Goal: Task Accomplishment & Management: Use online tool/utility

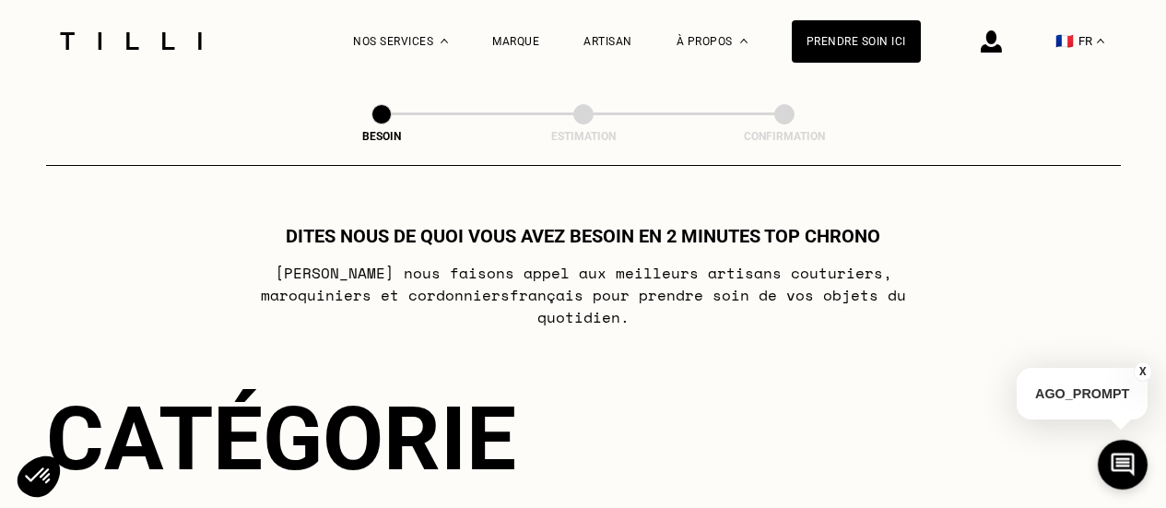
select select "FR"
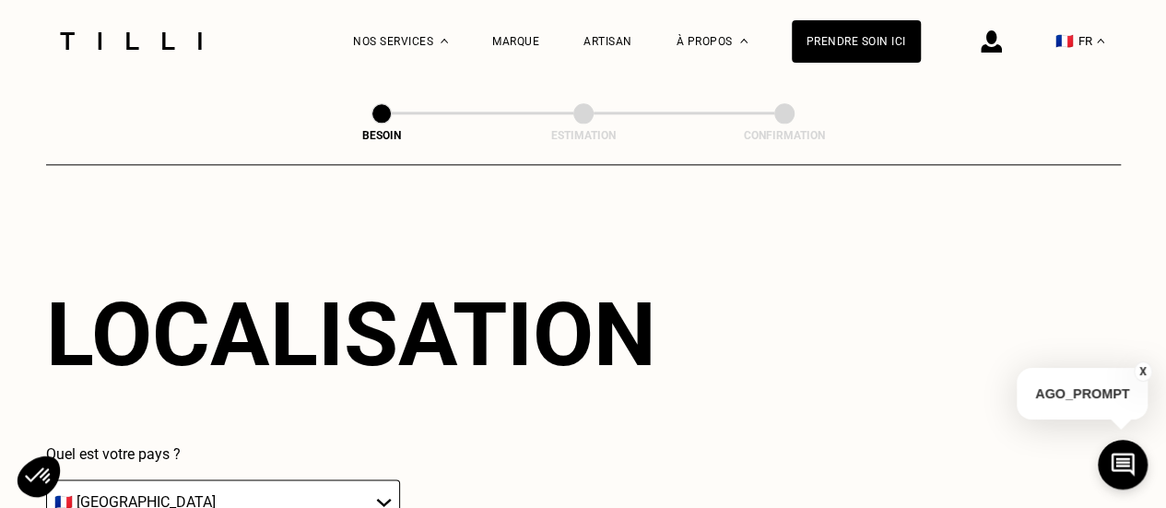
scroll to position [1358, 0]
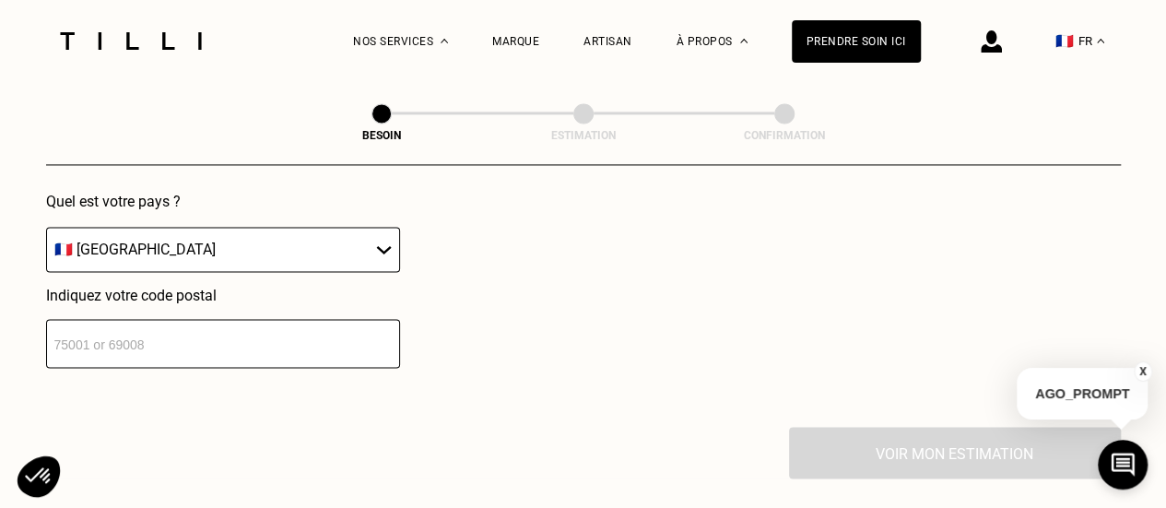
click at [136, 338] on input "number" at bounding box center [223, 343] width 354 height 49
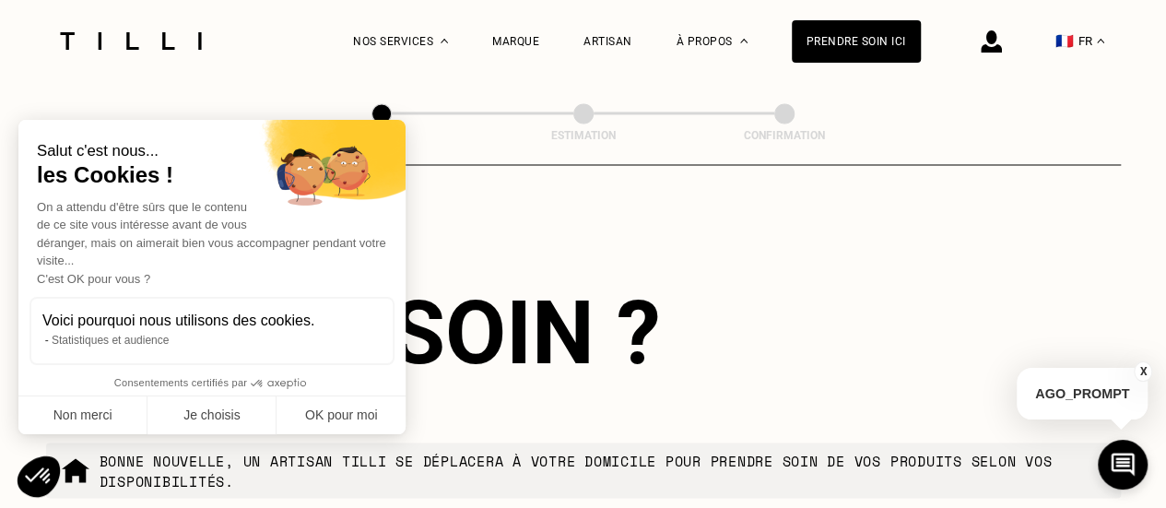
scroll to position [1748, 0]
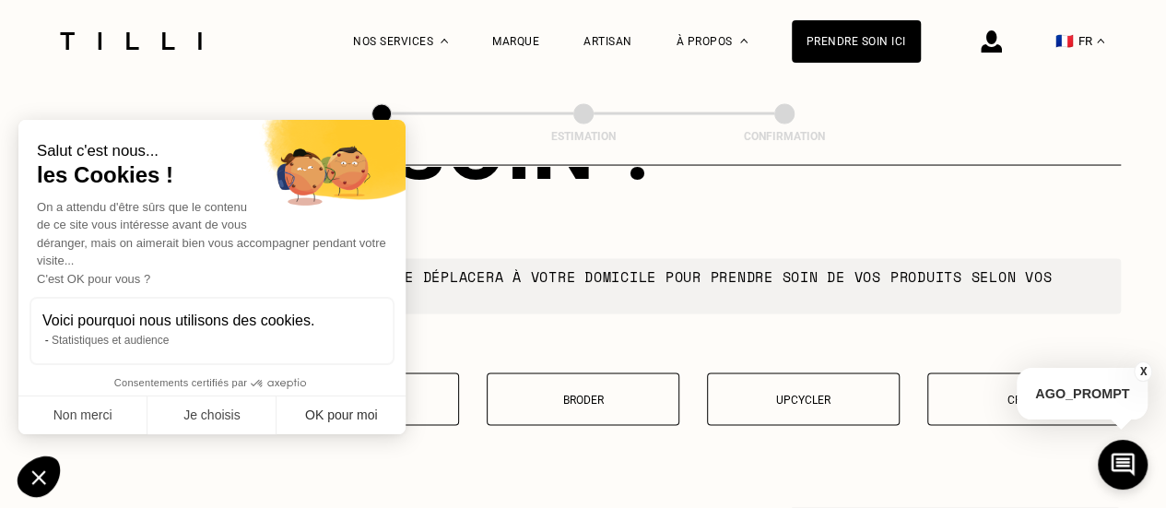
type input "94300"
click at [308, 412] on button "OK pour moi" at bounding box center [341, 415] width 129 height 39
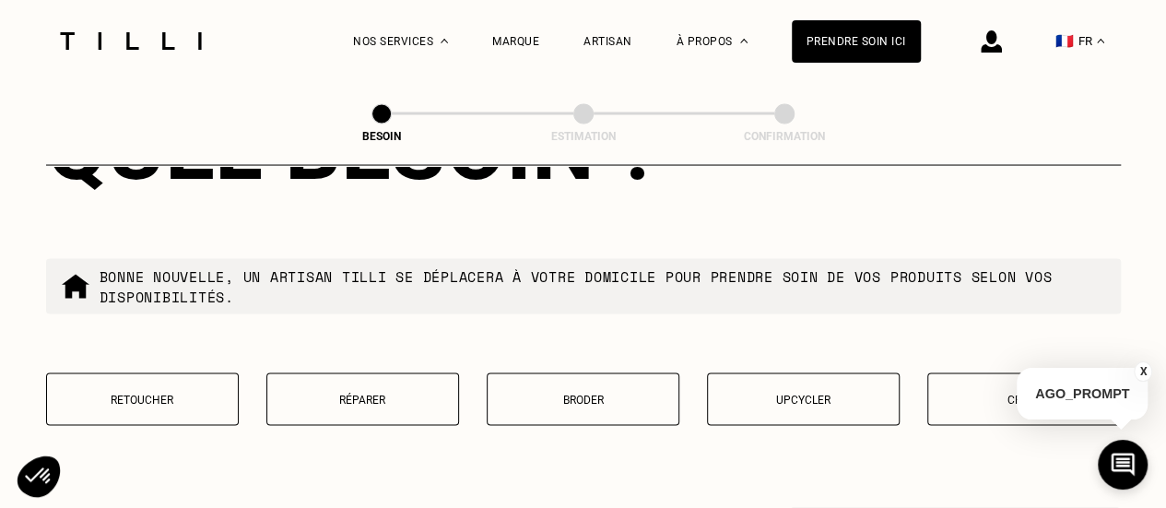
click at [192, 394] on p "Retoucher" at bounding box center [142, 399] width 172 height 13
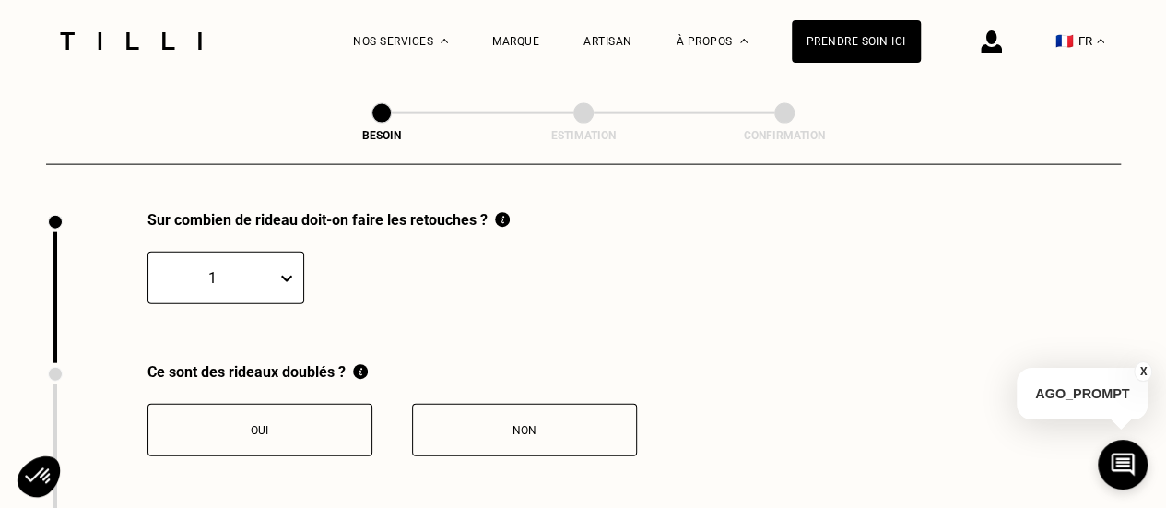
scroll to position [2039, 0]
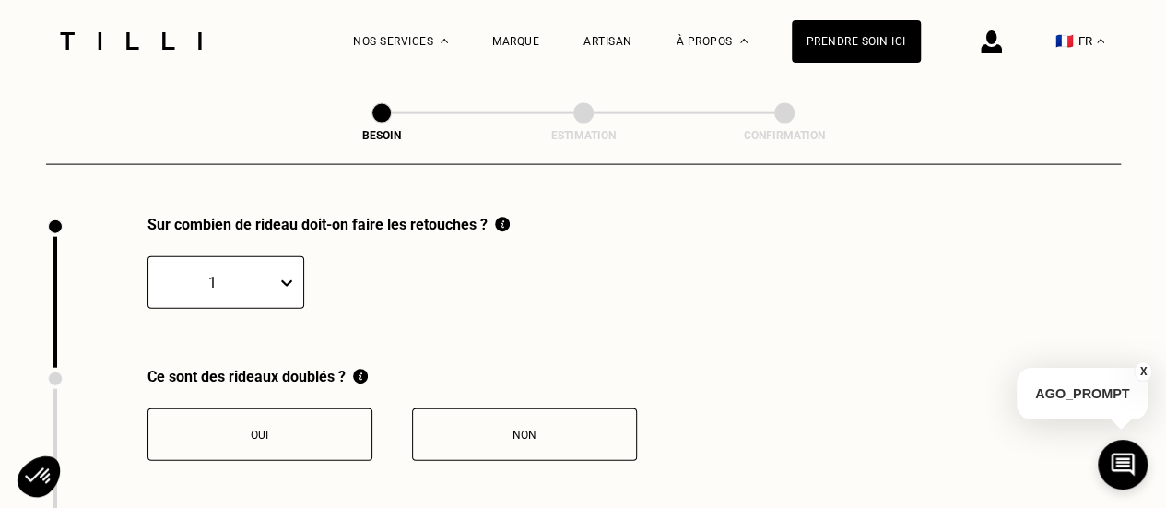
click at [206, 265] on div "1" at bounding box center [225, 282] width 157 height 53
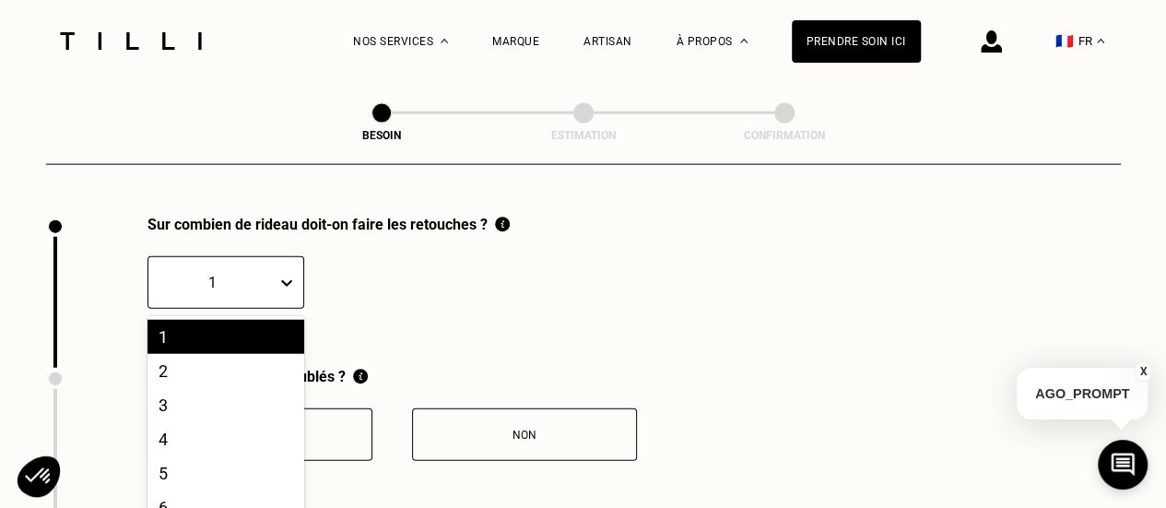
scroll to position [2120, 0]
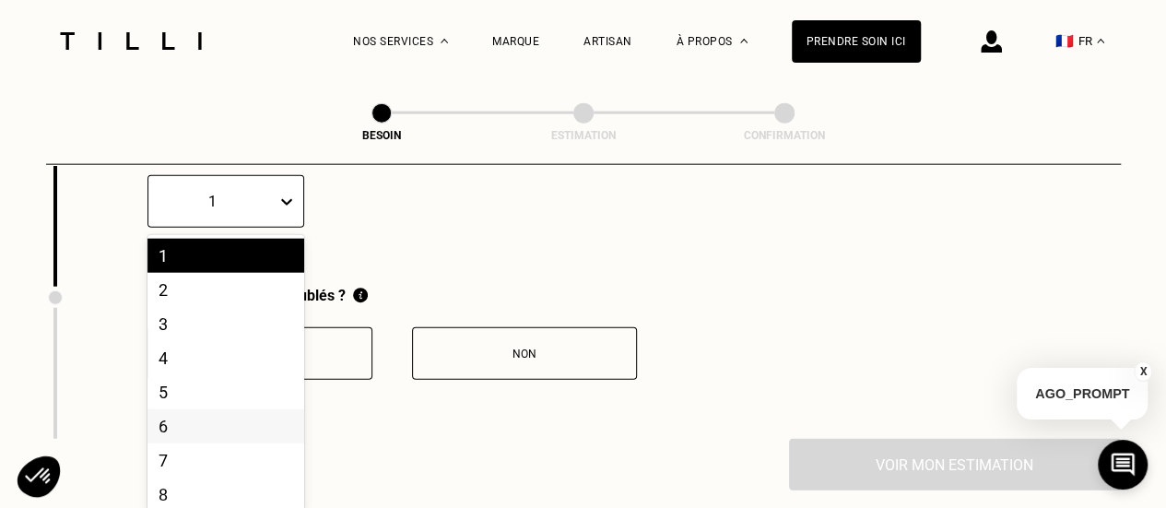
click at [173, 409] on div "6" at bounding box center [225, 426] width 157 height 34
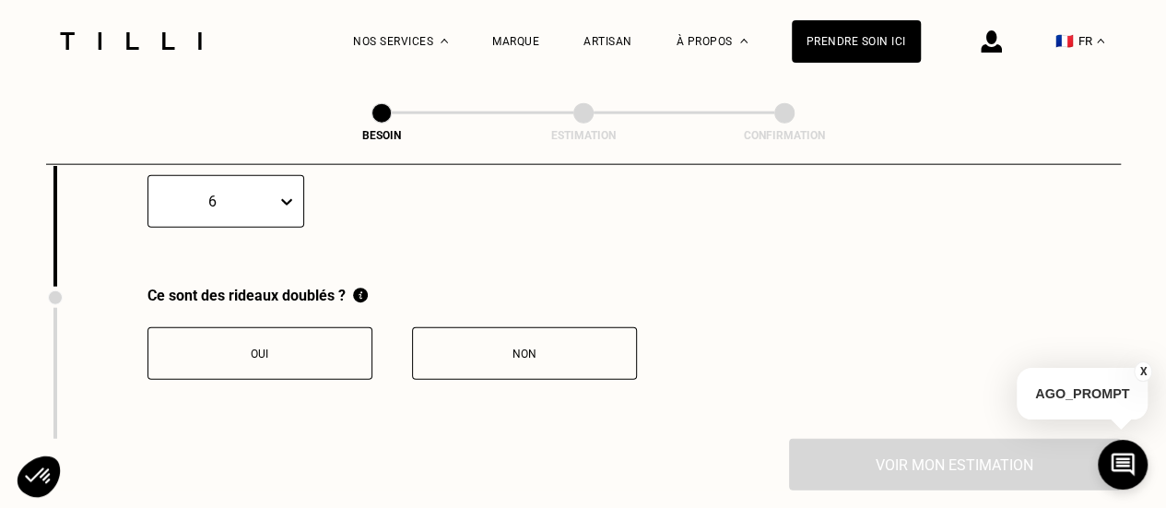
click at [492, 354] on button "Non" at bounding box center [524, 353] width 225 height 53
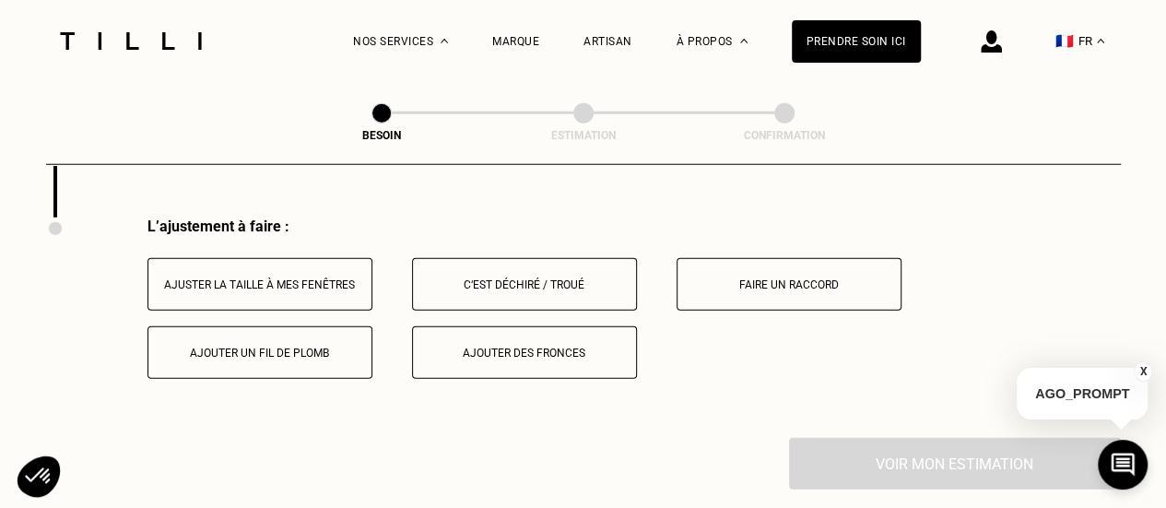
scroll to position [2343, 0]
click at [319, 256] on button "Ajuster la taille à mes fenêtres" at bounding box center [259, 282] width 225 height 53
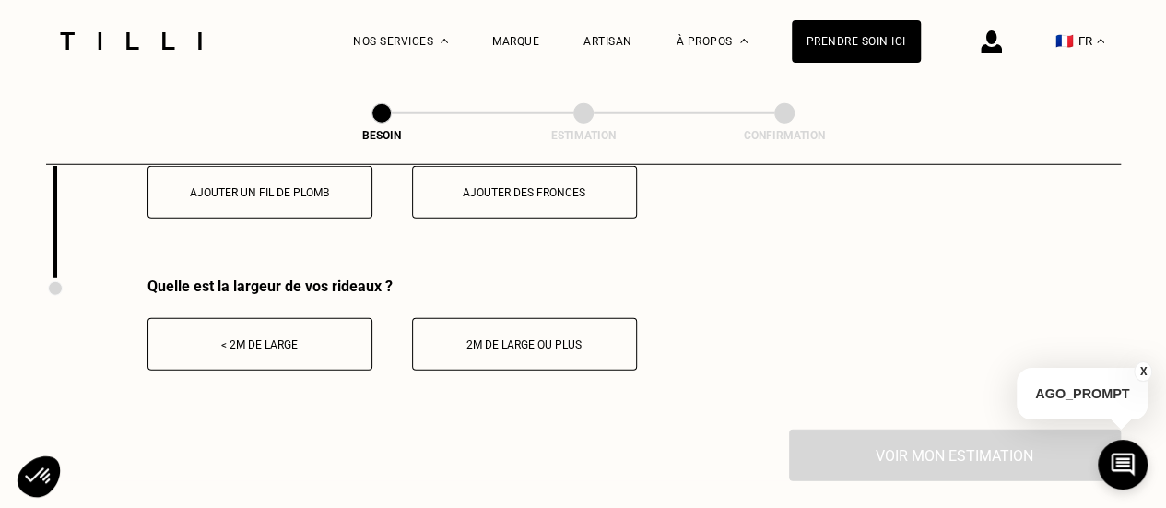
scroll to position [2525, 0]
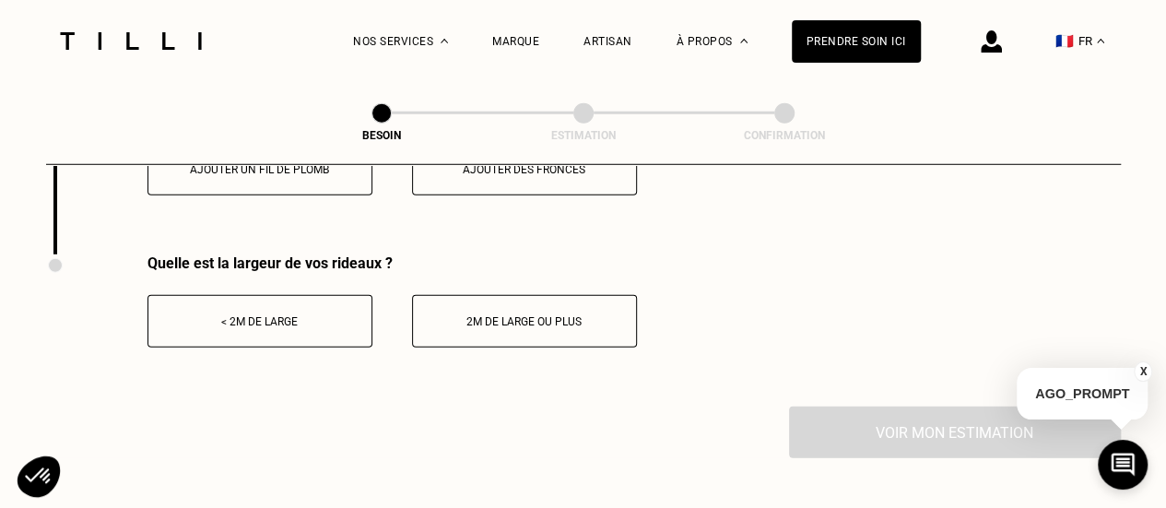
click at [352, 324] on button "< 2m de large" at bounding box center [259, 321] width 225 height 53
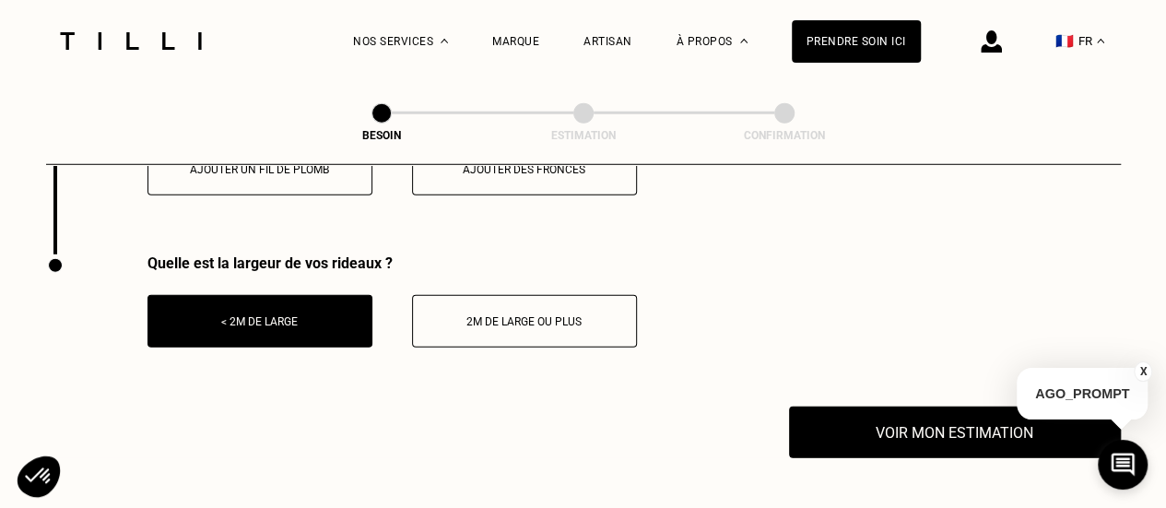
click at [503, 322] on button "2m de large ou plus" at bounding box center [524, 321] width 225 height 53
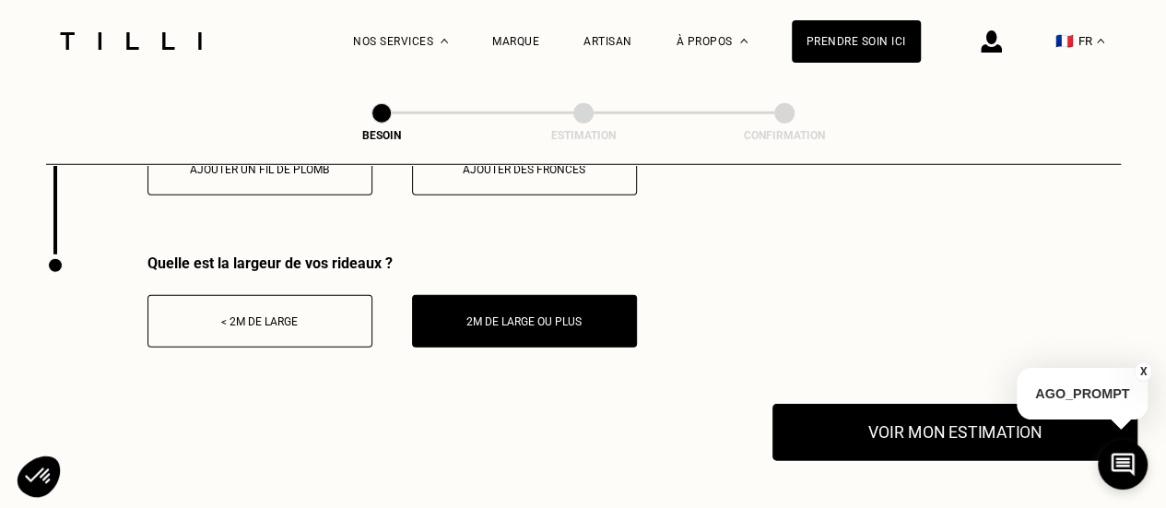
click at [866, 441] on button "Voir mon estimation" at bounding box center [954, 432] width 365 height 57
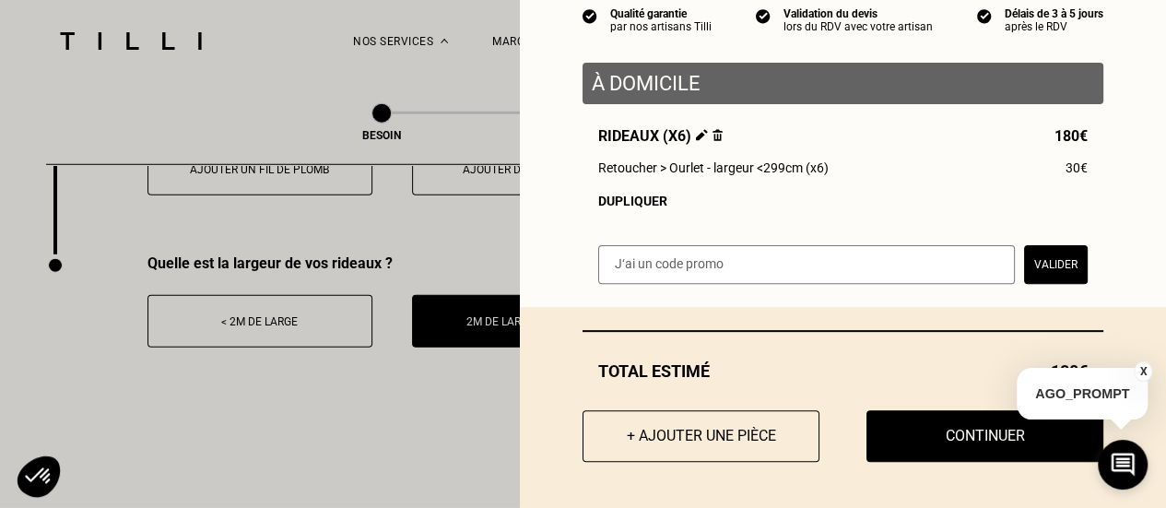
scroll to position [0, 0]
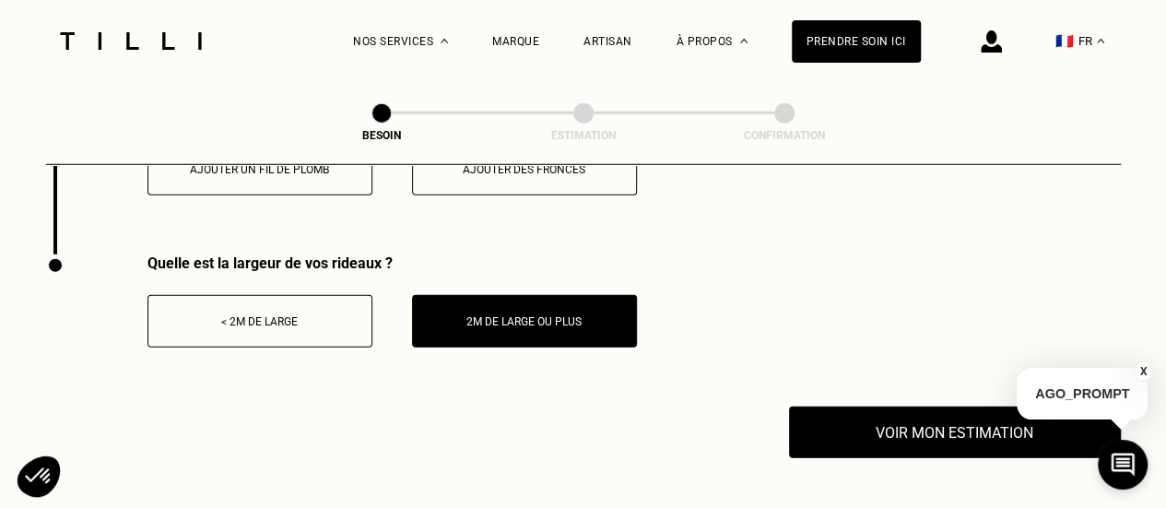
click at [1143, 368] on button "X" at bounding box center [1143, 371] width 18 height 20
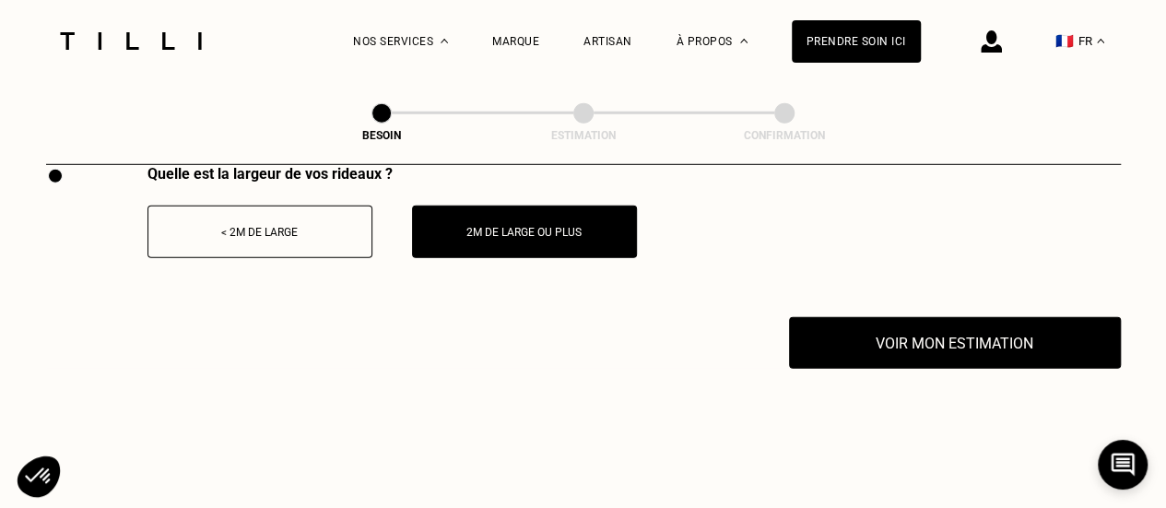
scroll to position [2633, 0]
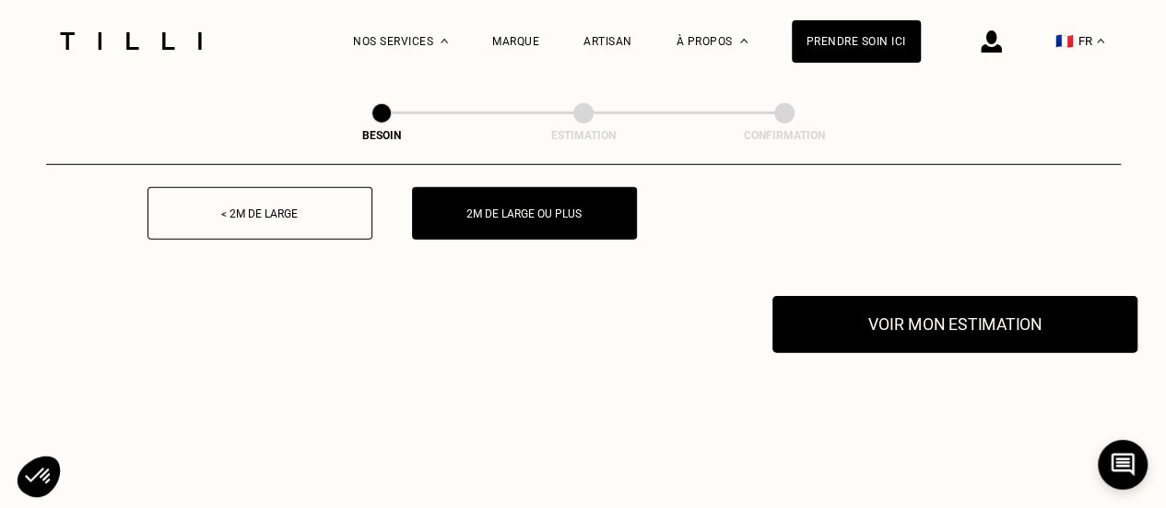
click at [887, 318] on button "Voir mon estimation" at bounding box center [954, 324] width 365 height 57
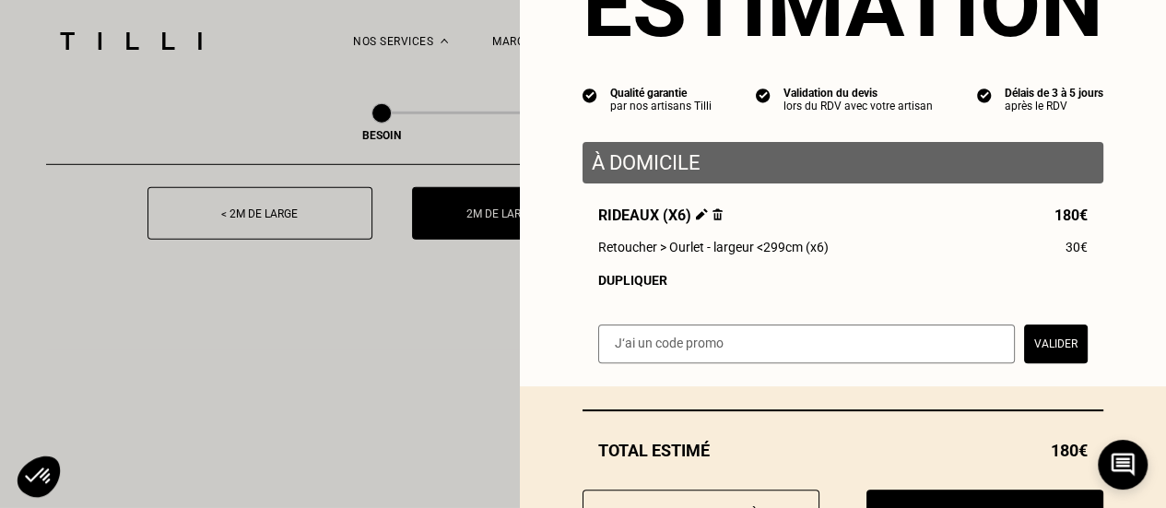
scroll to position [190, 0]
